Goal: Find specific page/section: Find specific page/section

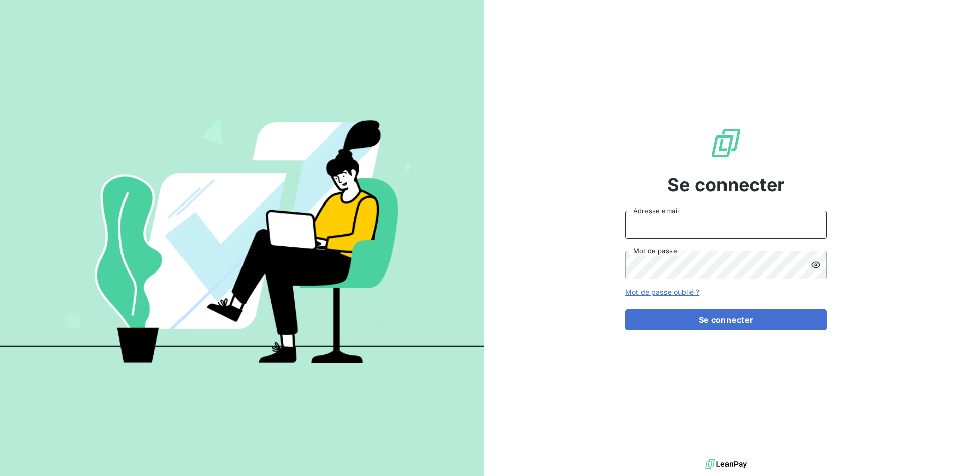
click at [687, 228] on input "Adresse email" at bounding box center [726, 225] width 202 height 28
type input "[EMAIL_ADDRESS][PERSON_NAME][DOMAIN_NAME]"
click at [625, 309] on button "Se connecter" at bounding box center [726, 319] width 202 height 21
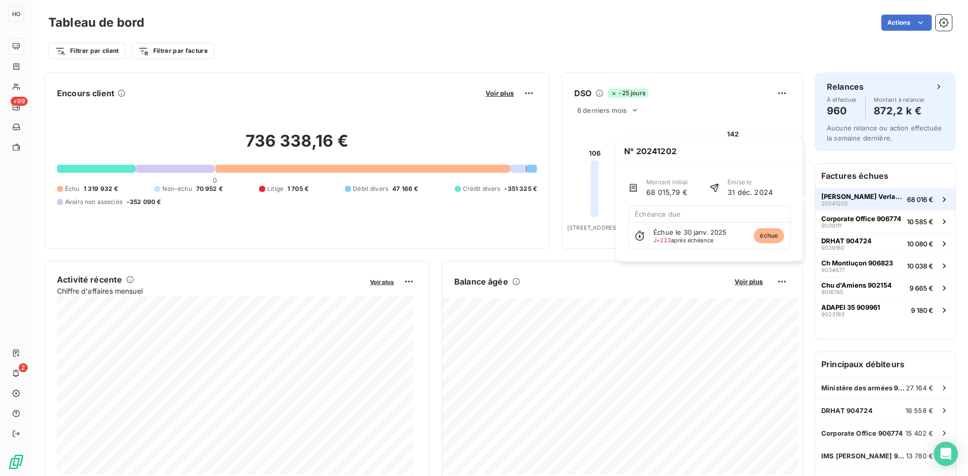
click at [849, 201] on div "[PERSON_NAME] Verlag Gmbh 907056 20241202" at bounding box center [862, 200] width 82 height 14
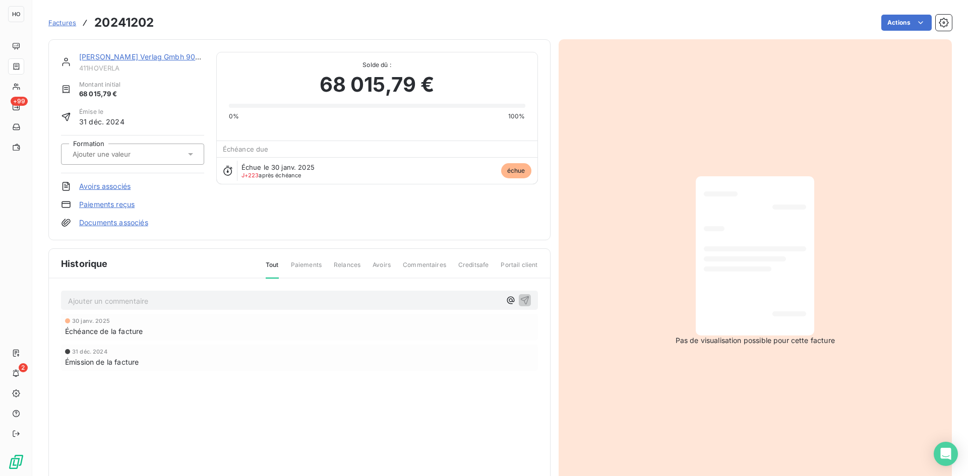
click at [141, 59] on link "[PERSON_NAME] Verlag Gmbh 907056" at bounding box center [146, 56] width 134 height 9
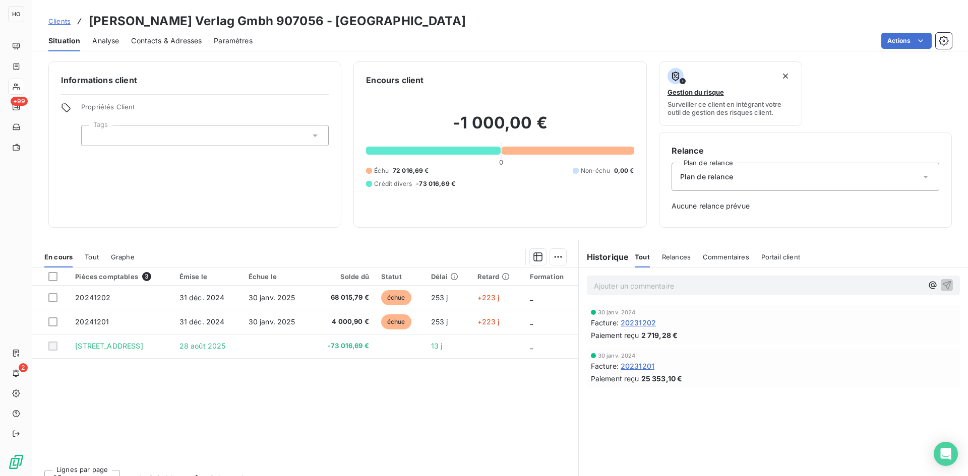
click at [319, 16] on h3 "[PERSON_NAME] Verlag Gmbh 907056 - [GEOGRAPHIC_DATA]" at bounding box center [277, 21] width 377 height 18
copy h3 "411HOVERLA"
